Goal: Information Seeking & Learning: Find specific fact

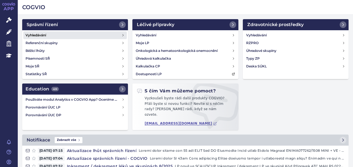
click at [57, 35] on link "Vyhledávání" at bounding box center [75, 35] width 104 height 8
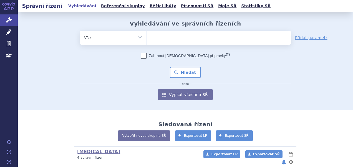
click at [163, 41] on ul at bounding box center [219, 37] width 144 height 12
click at [147, 41] on select at bounding box center [147, 38] width 0 height 14
click at [86, 57] on div "Zahrnout bratrské přípravky (?)" at bounding box center [185, 56] width 211 height 6
click at [176, 34] on ul at bounding box center [219, 37] width 144 height 12
click at [147, 34] on select at bounding box center [147, 38] width 0 height 14
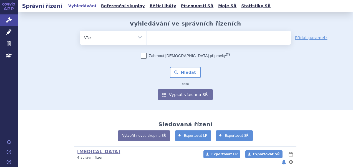
paste input "SUKLS151882/2025"
type input "SUKLS151882/2025"
select select "SUKLS151882/2025"
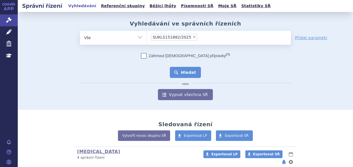
click at [180, 69] on button "Hledat" at bounding box center [185, 72] width 31 height 11
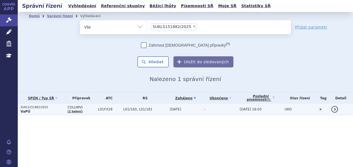
click at [58, 112] on p "VaPÚ" at bounding box center [43, 111] width 44 height 4
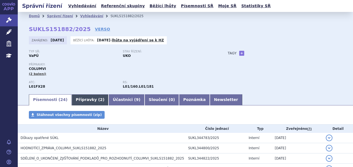
drag, startPoint x: 0, startPoint y: 0, endPoint x: 83, endPoint y: 96, distance: 127.2
click at [83, 96] on link "Přípravky ( 2 )" at bounding box center [90, 99] width 37 height 11
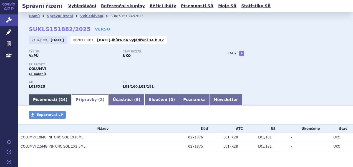
click at [48, 101] on link "Písemnosti ( 24 )" at bounding box center [50, 99] width 43 height 11
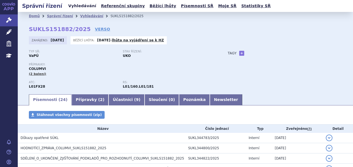
click at [87, 6] on link "Vyhledávání" at bounding box center [82, 5] width 31 height 7
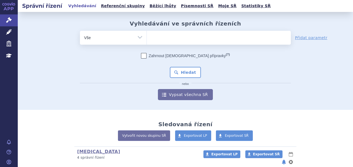
click at [155, 34] on ul at bounding box center [219, 37] width 144 height 12
click at [147, 34] on select at bounding box center [147, 38] width 0 height 14
click at [157, 37] on ul at bounding box center [219, 37] width 144 height 12
click at [147, 37] on select at bounding box center [147, 38] width 0 height 14
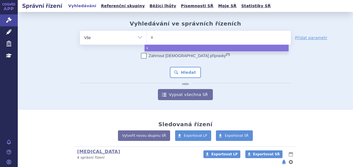
type input "vy"
type input "vyl"
type input "vylo"
type input "vyloy"
select select "vyloy"
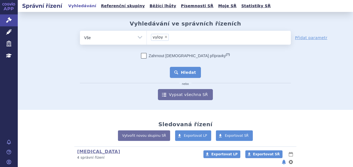
click at [186, 71] on button "Hledat" at bounding box center [185, 72] width 31 height 11
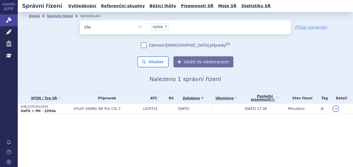
click at [61, 111] on p "VaPÚ + MC - §39da" at bounding box center [46, 111] width 50 height 4
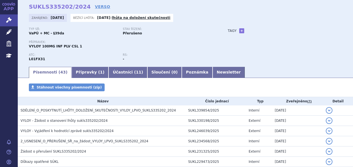
scroll to position [28, 0]
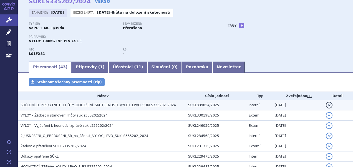
click at [82, 105] on span "SDĚLENÍ_O_POSKYTNUTÍ_LHŮTY_DOLOŽENÍ_SKUTEČNOSTI_VYLOY_LPVO_SUKLS335202_2024" at bounding box center [98, 105] width 155 height 4
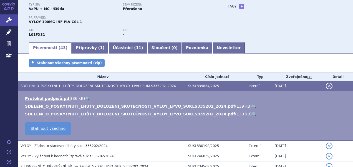
scroll to position [56, 0]
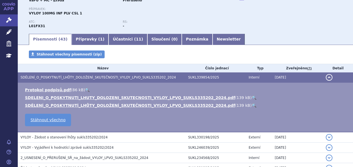
click at [252, 97] on link "🔍" at bounding box center [254, 98] width 5 height 4
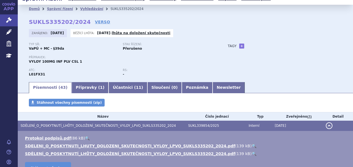
scroll to position [0, 0]
